Goal: Navigation & Orientation: Find specific page/section

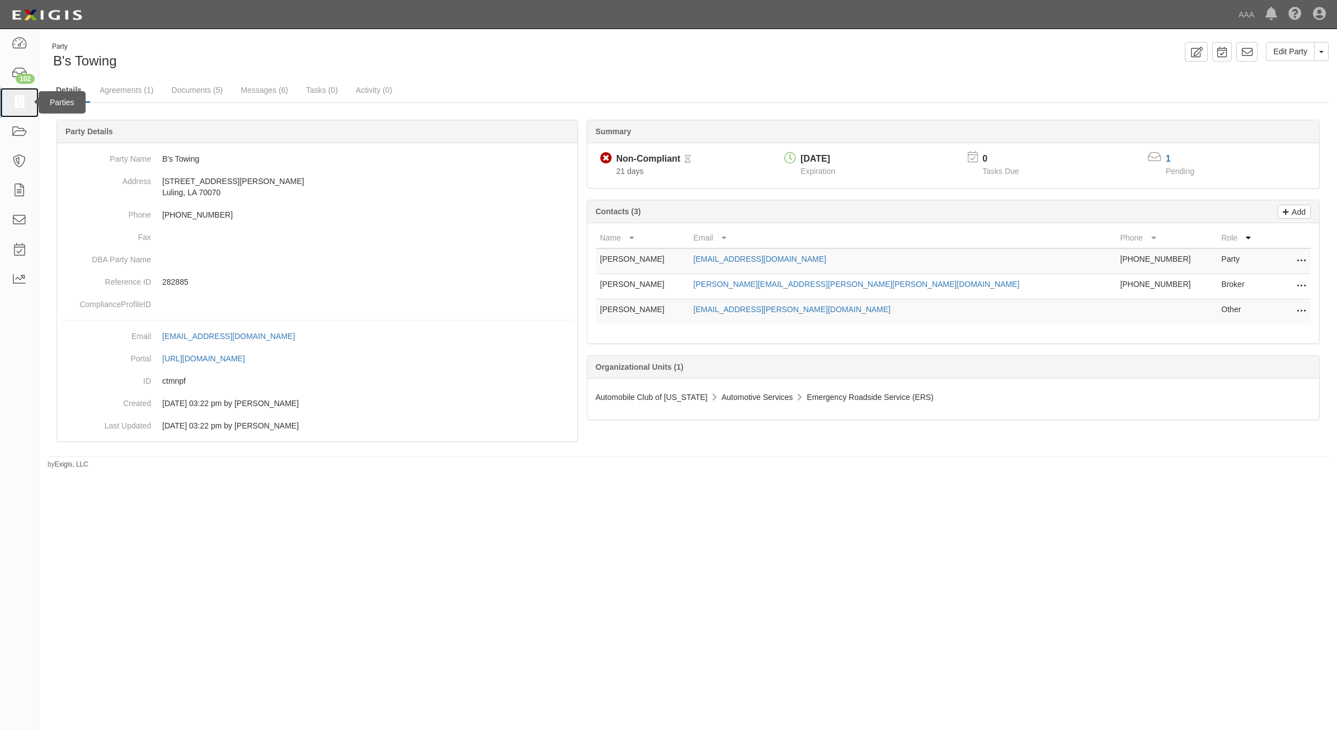
click at [18, 106] on icon at bounding box center [19, 102] width 16 height 13
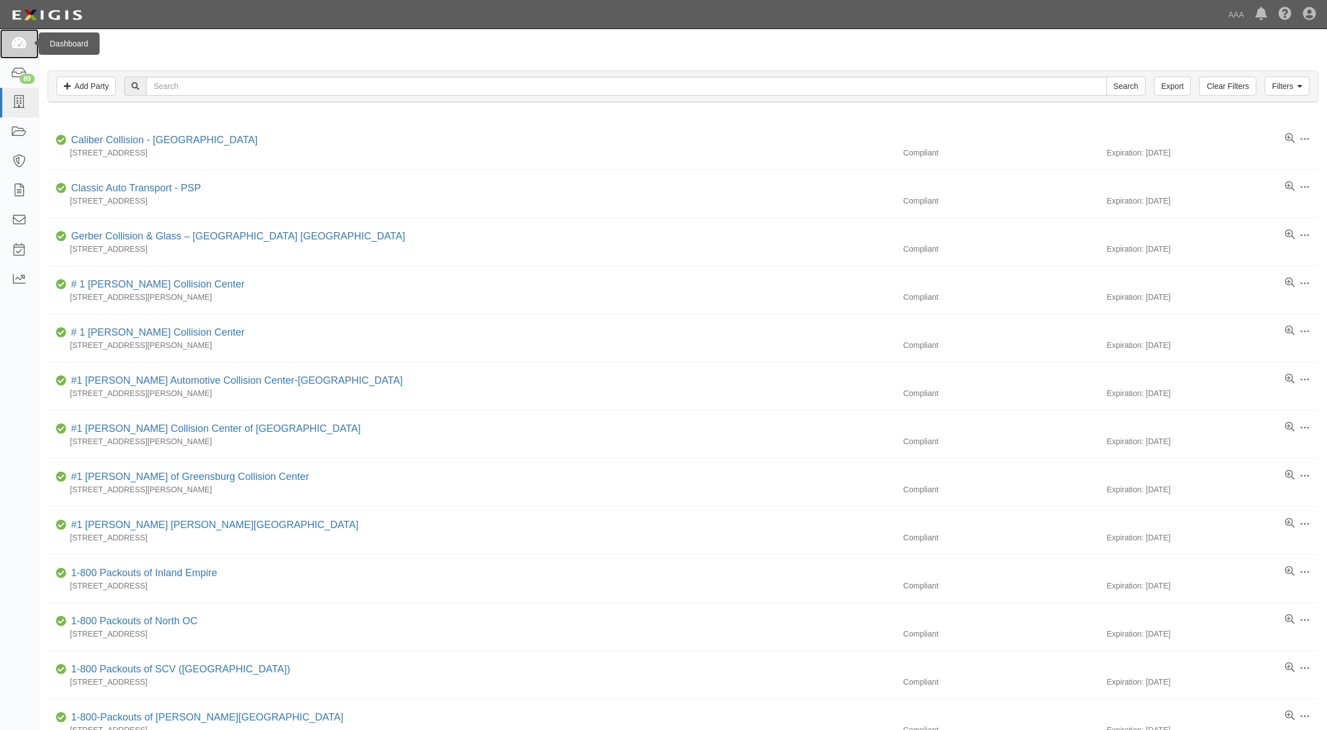
click at [15, 53] on link at bounding box center [19, 44] width 39 height 30
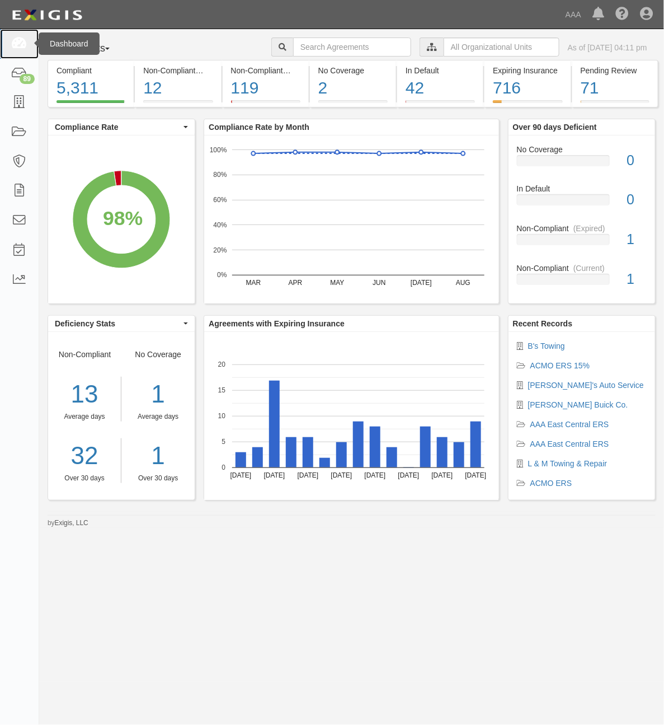
click at [16, 45] on icon at bounding box center [19, 43] width 16 height 13
click at [16, 44] on icon at bounding box center [19, 43] width 16 height 13
